Goal: Task Accomplishment & Management: Manage account settings

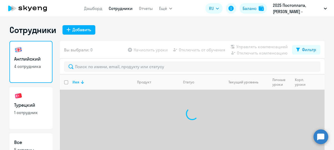
select select "30"
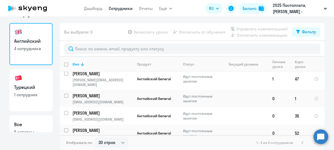
scroll to position [5, 0]
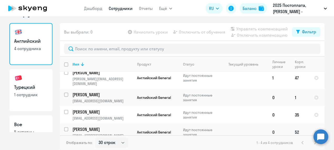
click at [83, 127] on p "[PERSON_NAME]" at bounding box center [102, 130] width 59 height 6
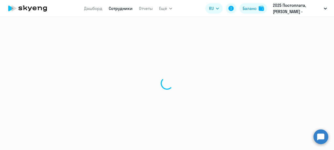
select select "english"
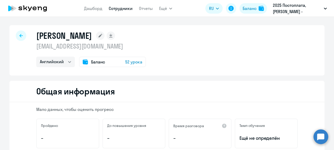
click at [96, 38] on rect at bounding box center [100, 36] width 8 height 8
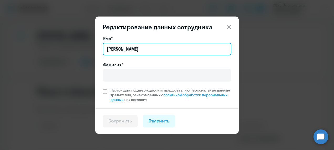
click at [134, 50] on input "[PERSON_NAME]" at bounding box center [167, 49] width 129 height 13
type input "A"
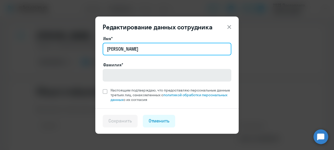
type input "[PERSON_NAME]"
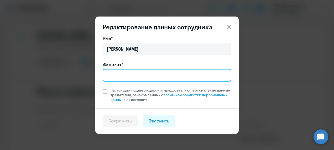
click at [126, 75] on input "Фамилия*" at bounding box center [167, 75] width 129 height 13
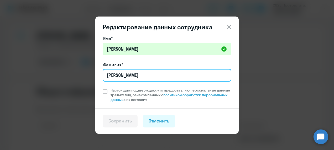
type input "[PERSON_NAME]"
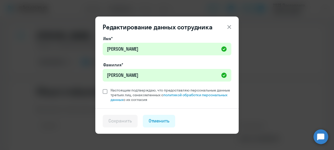
click at [106, 91] on span at bounding box center [105, 91] width 5 height 5
click at [103, 88] on input "Настоящим подтверждаю, что предоставляю персональные данные третьих лиц, ознако…" at bounding box center [103, 88] width 0 height 0
checkbox input "true"
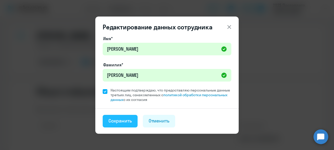
click at [123, 120] on div "Сохранить" at bounding box center [120, 121] width 23 height 7
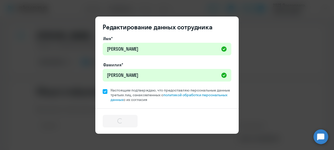
select select "english"
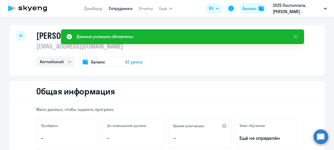
click at [119, 8] on link "Сотрудники" at bounding box center [121, 8] width 24 height 5
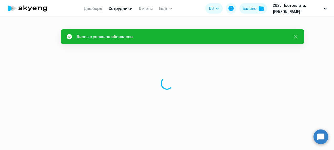
select select "30"
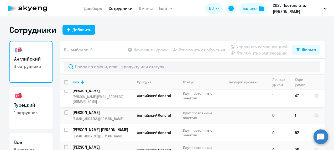
scroll to position [18, 0]
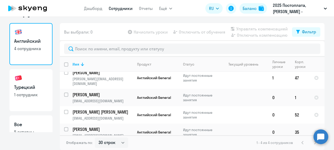
click at [28, 83] on link "Турецкий 1 сотрудник" at bounding box center [30, 90] width 43 height 42
select select "30"
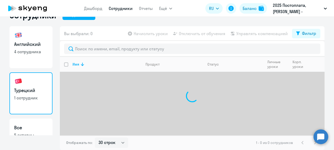
scroll to position [15, 0]
